Goal: Information Seeking & Learning: Learn about a topic

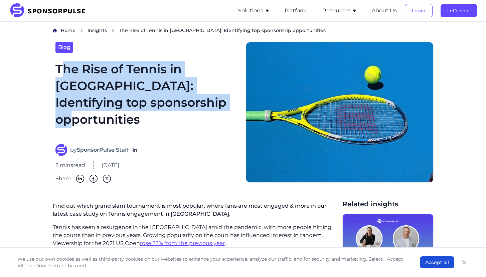
drag, startPoint x: 61, startPoint y: 65, endPoint x: 190, endPoint y: 105, distance: 135.2
click at [190, 105] on h1 "The Rise of Tennis in [GEOGRAPHIC_DATA]: Identifying top sponsorship opportunit…" at bounding box center [146, 98] width 182 height 75
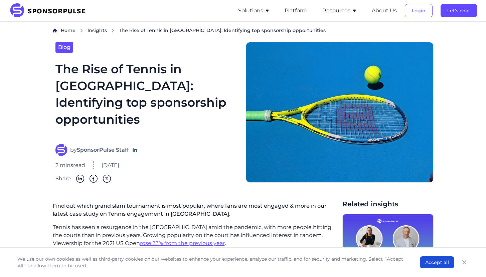
click at [190, 106] on h1 "The Rise of Tennis in [GEOGRAPHIC_DATA]: Identifying top sponsorship opportunit…" at bounding box center [146, 98] width 182 height 75
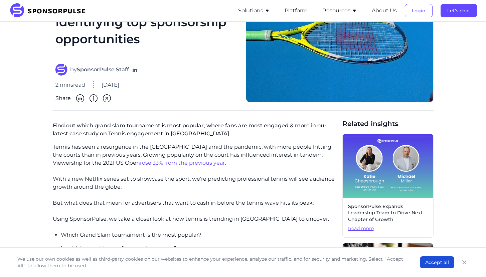
scroll to position [117, 0]
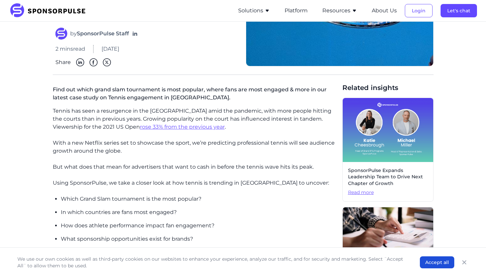
drag, startPoint x: 45, startPoint y: 109, endPoint x: 228, endPoint y: 132, distance: 183.8
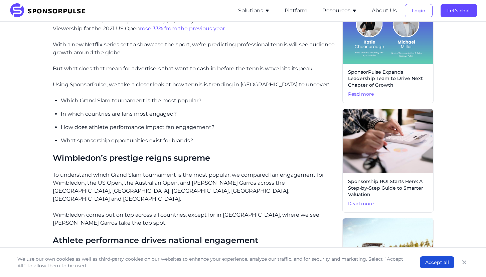
scroll to position [281, 0]
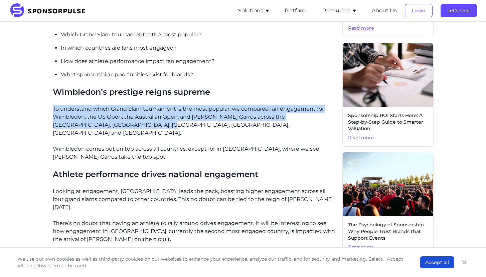
drag, startPoint x: 54, startPoint y: 110, endPoint x: 192, endPoint y: 126, distance: 138.9
click at [192, 126] on p "To understand which Grand Slam tournament is the most popular, we compared fan …" at bounding box center [195, 121] width 284 height 32
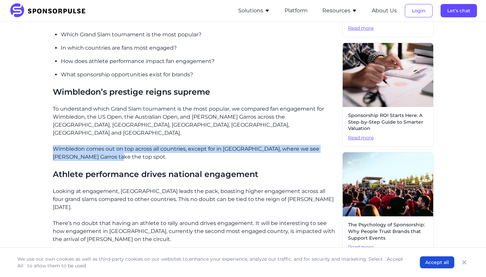
drag, startPoint x: 51, startPoint y: 140, endPoint x: 104, endPoint y: 149, distance: 52.9
click at [104, 149] on div "Home Insights The Rise of Tennis in [GEOGRAPHIC_DATA]: Identifying top sponsors…" at bounding box center [243, 209] width 457 height 926
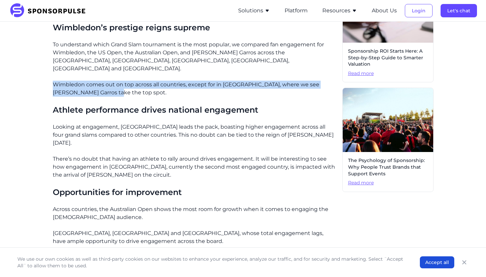
scroll to position [349, 0]
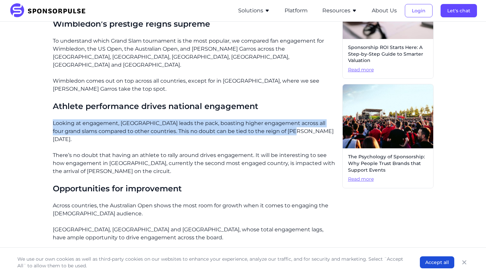
drag, startPoint x: 65, startPoint y: 118, endPoint x: 287, endPoint y: 124, distance: 221.8
click at [287, 124] on p "Looking at engagement, [GEOGRAPHIC_DATA] leads the pack, boasting higher engage…" at bounding box center [195, 132] width 284 height 24
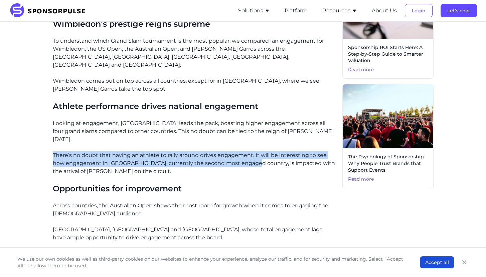
drag, startPoint x: 49, startPoint y: 139, endPoint x: 243, endPoint y: 148, distance: 194.5
click at [243, 148] on div "Home Insights The Rise of Tennis in [GEOGRAPHIC_DATA]: Identifying top sponsors…" at bounding box center [243, 141] width 457 height 926
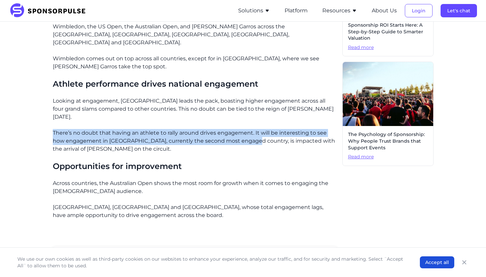
scroll to position [409, 0]
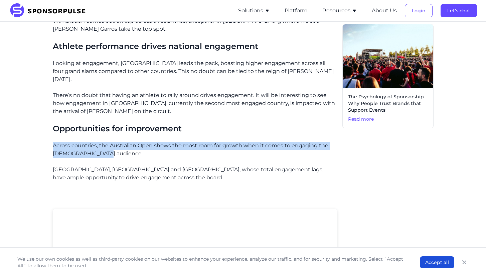
drag, startPoint x: 54, startPoint y: 128, endPoint x: 104, endPoint y: 141, distance: 51.1
click at [104, 141] on div "Home Insights The Rise of Tennis in [GEOGRAPHIC_DATA]: Identifying top sponsors…" at bounding box center [243, 81] width 457 height 926
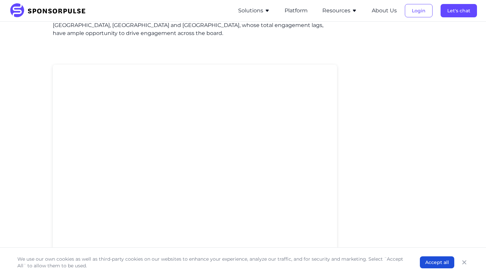
scroll to position [680, 0]
